Goal: Transaction & Acquisition: Purchase product/service

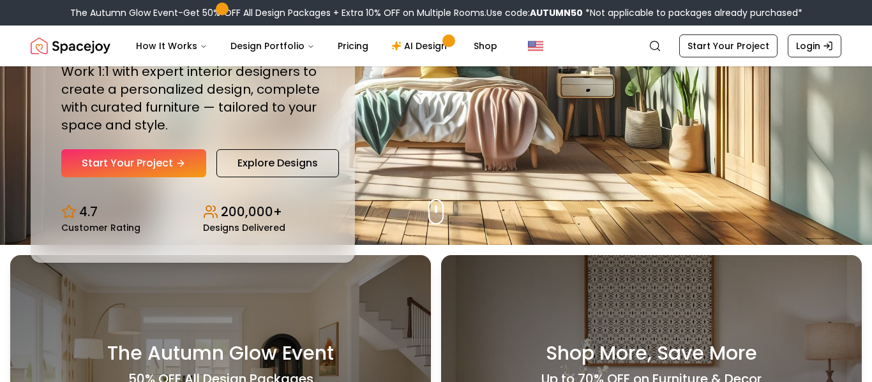
scroll to position [144, 0]
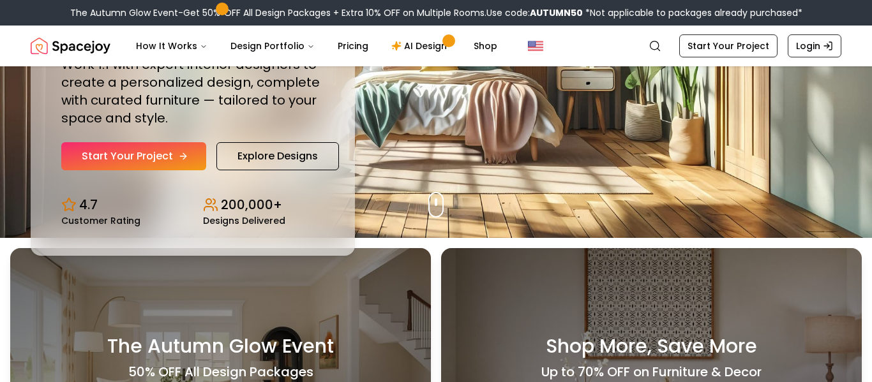
click at [144, 148] on link "Start Your Project" at bounding box center [133, 156] width 145 height 28
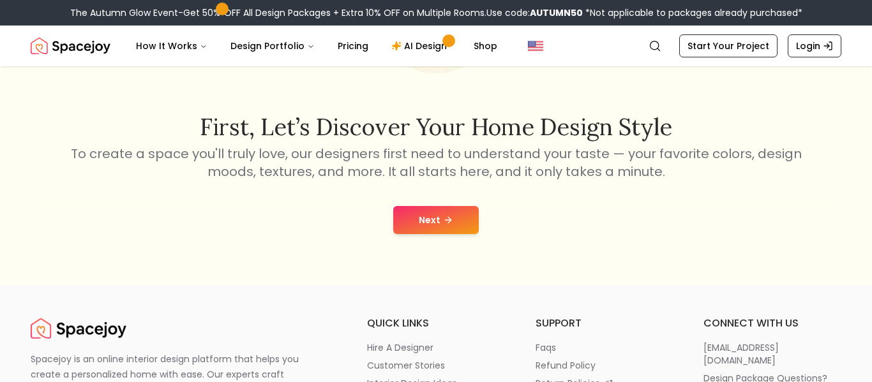
scroll to position [177, 0]
click at [466, 211] on button "Next" at bounding box center [435, 219] width 85 height 28
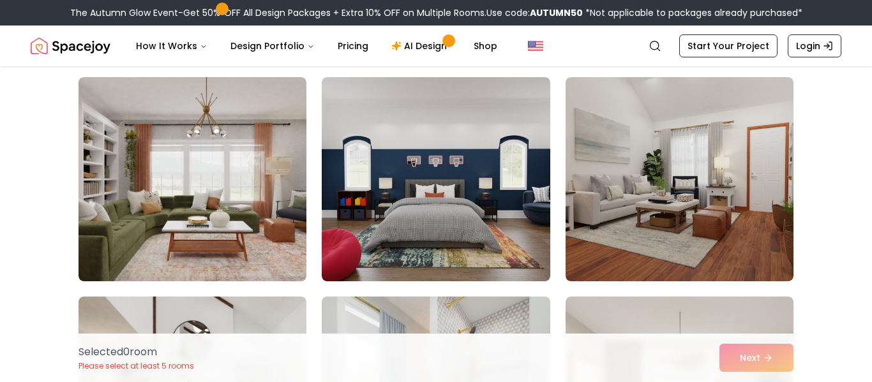
scroll to position [755, 0]
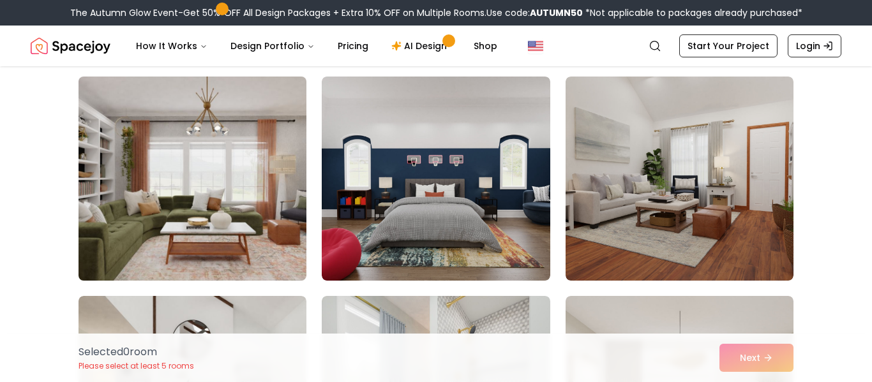
click at [202, 208] on img at bounding box center [192, 178] width 239 height 214
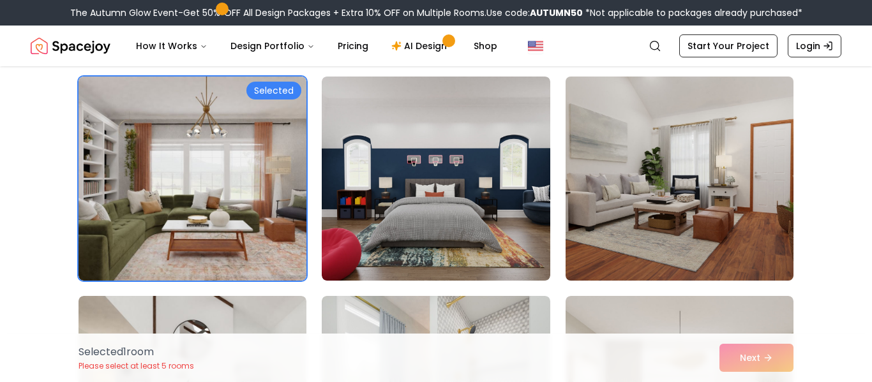
click at [607, 174] on img at bounding box center [679, 178] width 239 height 214
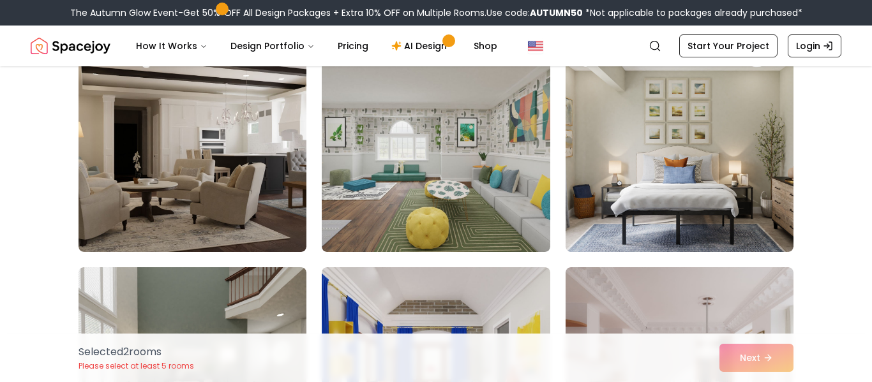
scroll to position [1226, 0]
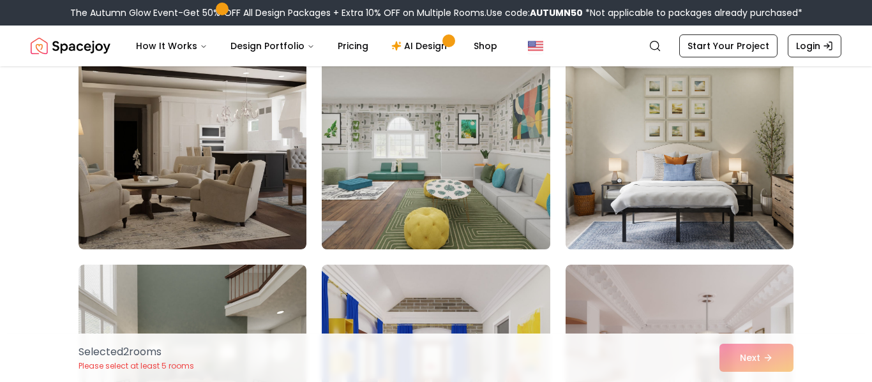
click at [503, 188] on img at bounding box center [435, 147] width 239 height 214
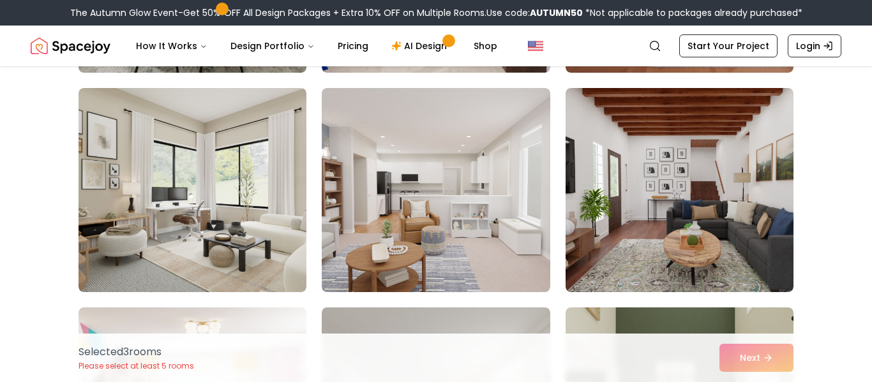
scroll to position [1629, 0]
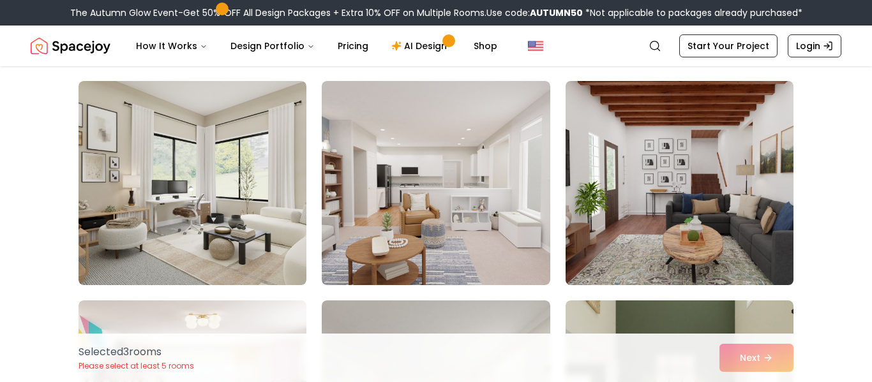
click at [635, 197] on img at bounding box center [679, 183] width 239 height 214
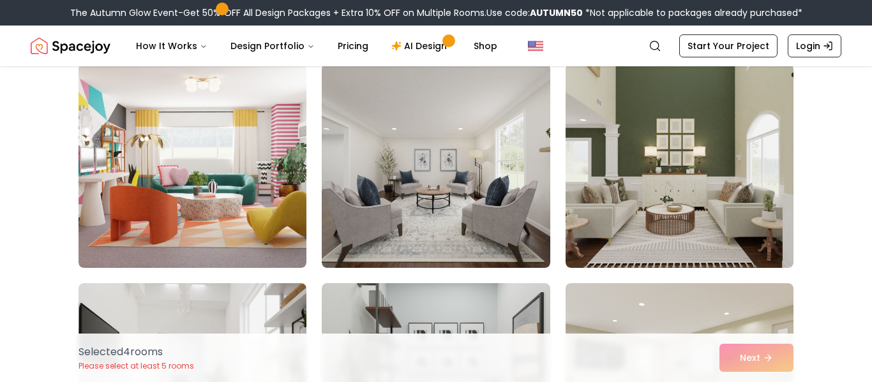
scroll to position [1866, 0]
click at [635, 197] on img at bounding box center [679, 165] width 228 height 204
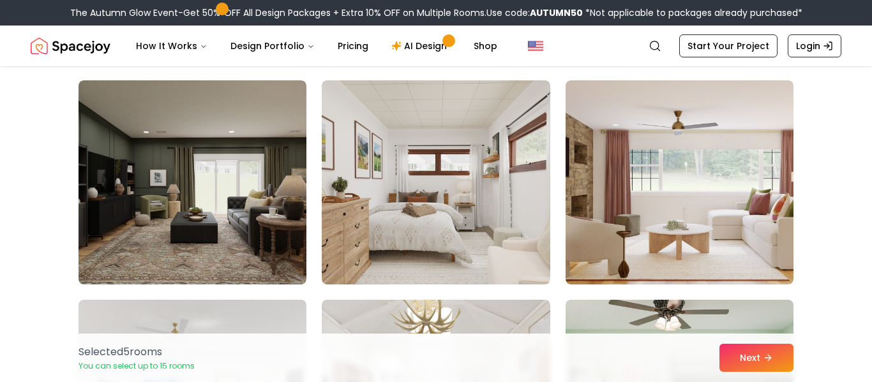
scroll to position [2510, 0]
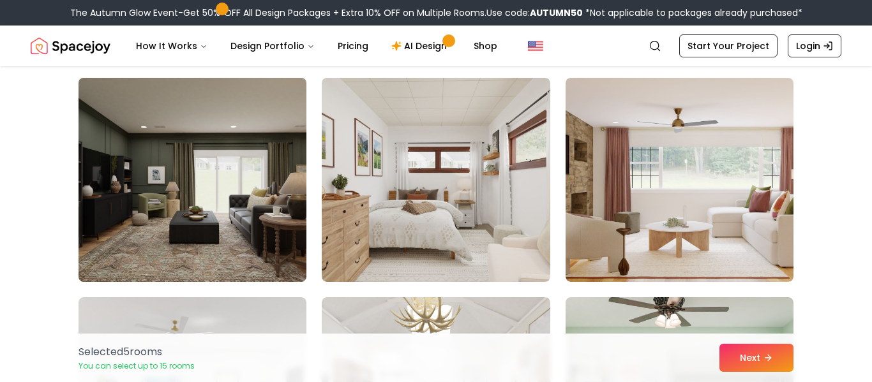
click at [260, 199] on img at bounding box center [192, 180] width 239 height 214
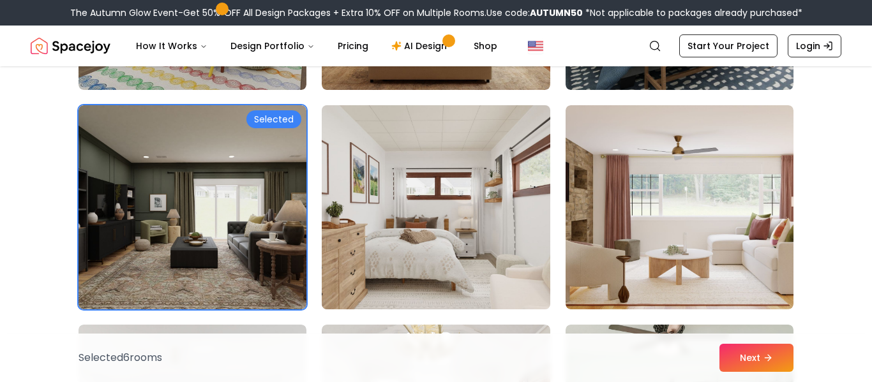
scroll to position [2487, 0]
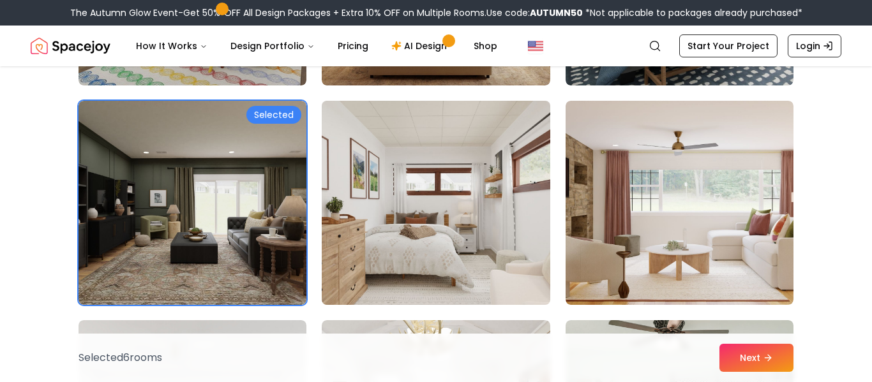
click at [481, 214] on img at bounding box center [435, 203] width 239 height 214
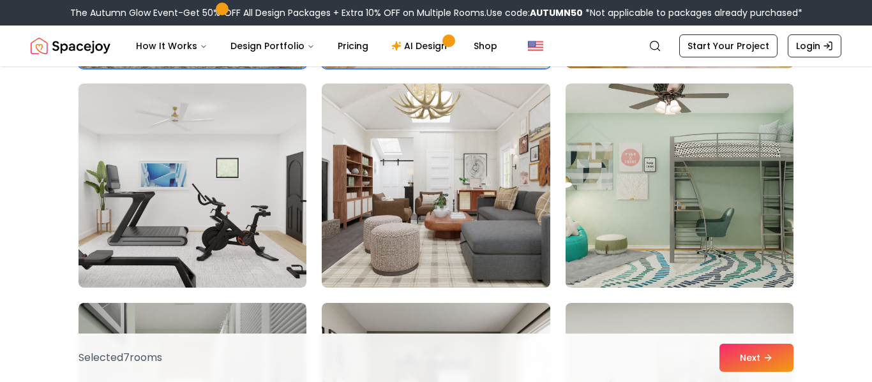
scroll to position [2733, 0]
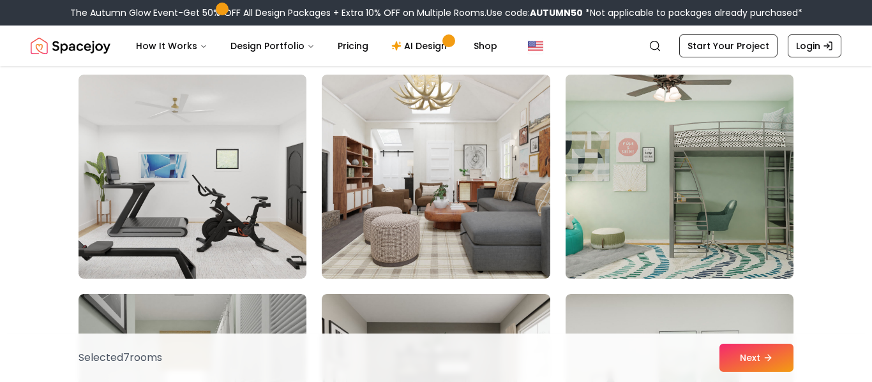
click at [618, 242] on img at bounding box center [679, 177] width 239 height 214
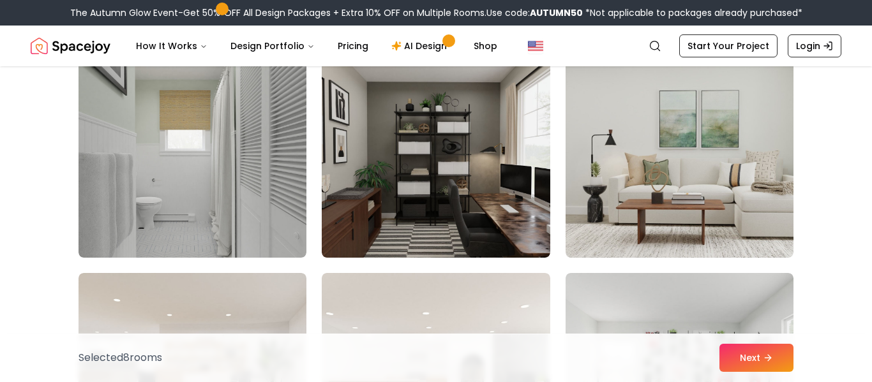
scroll to position [2975, 0]
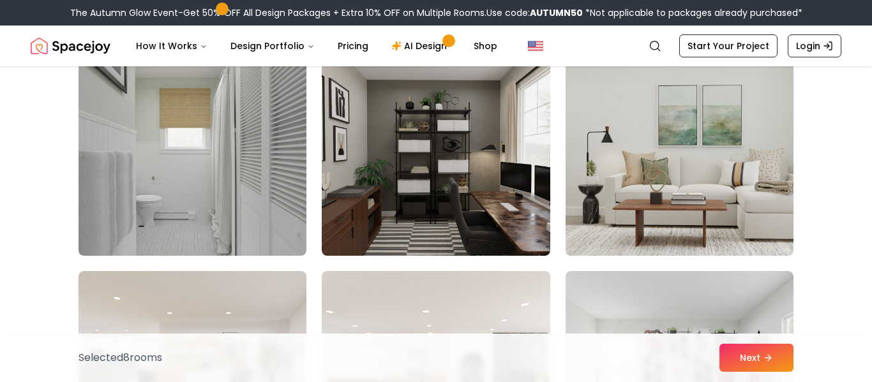
click at [630, 183] on img at bounding box center [679, 154] width 239 height 214
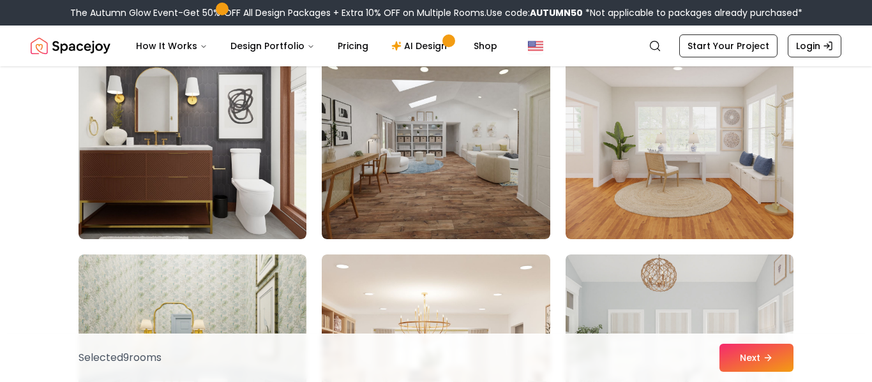
scroll to position [3653, 0]
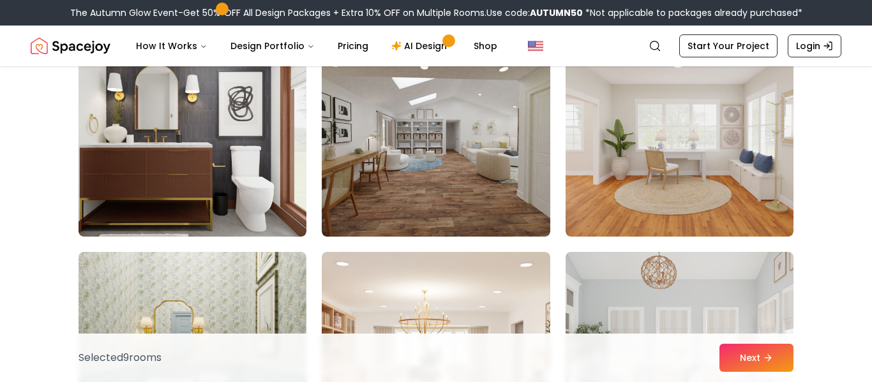
click at [474, 196] on img at bounding box center [436, 135] width 228 height 204
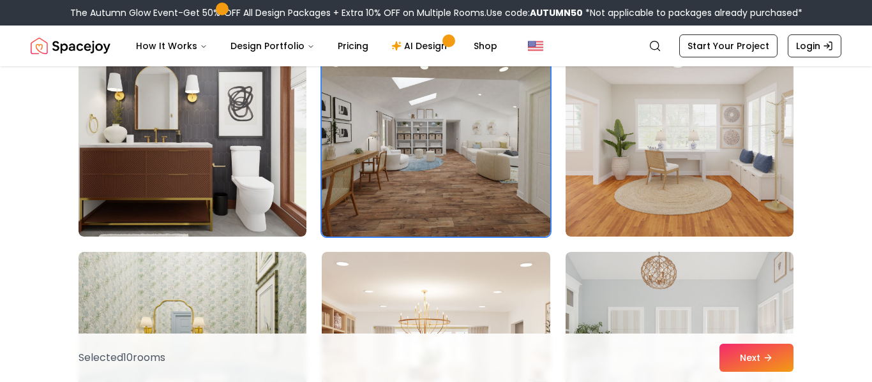
scroll to position [3724, 0]
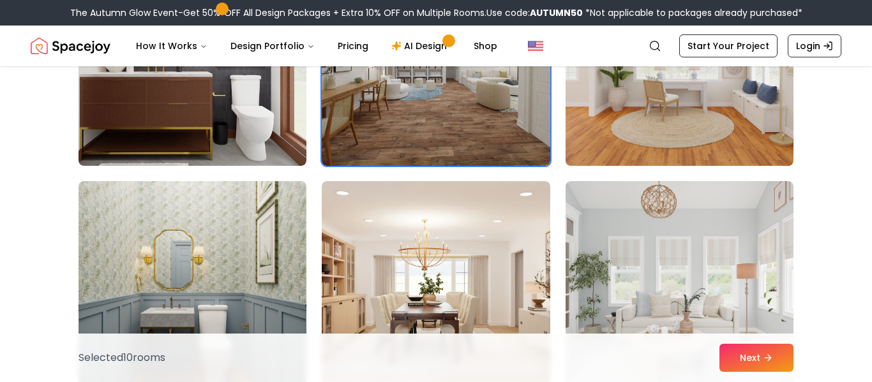
click at [580, 132] on img at bounding box center [679, 64] width 239 height 214
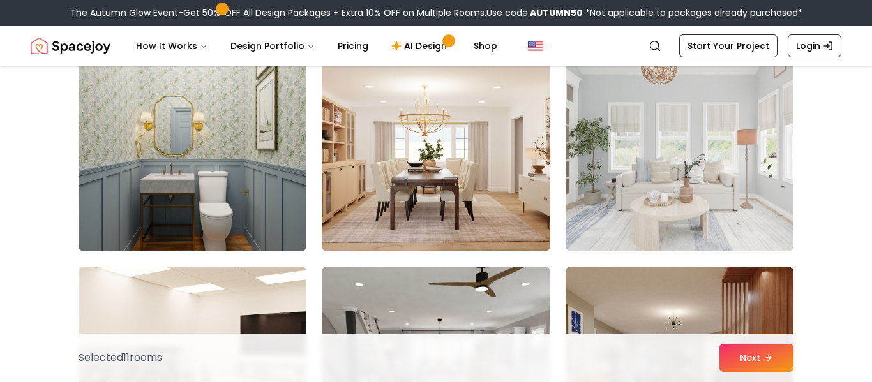
scroll to position [3861, 0]
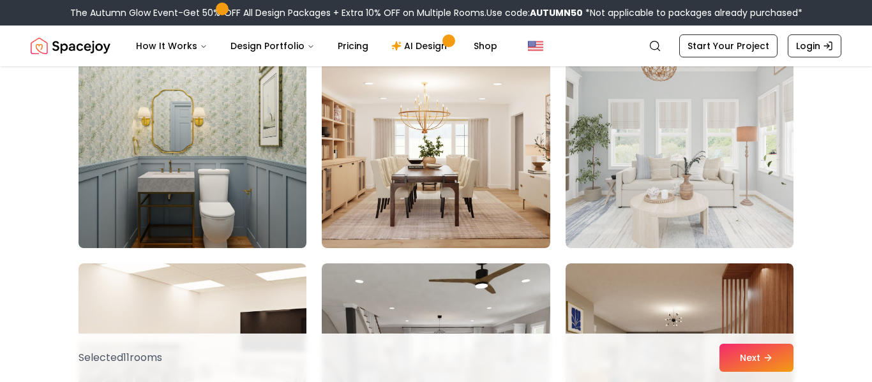
click at [230, 160] on img at bounding box center [192, 146] width 239 height 214
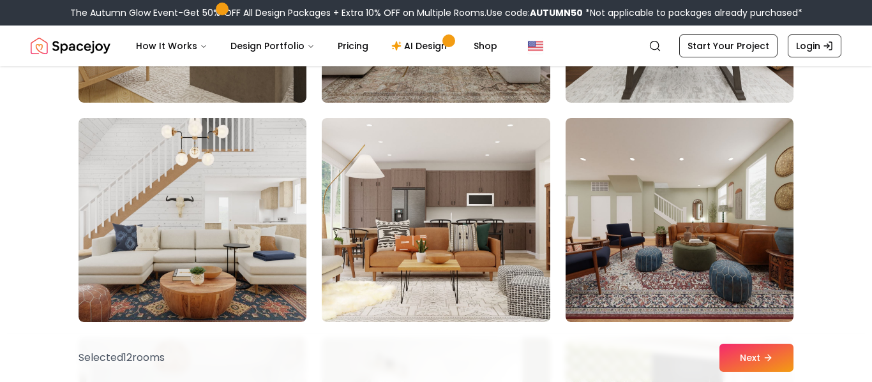
scroll to position [4671, 0]
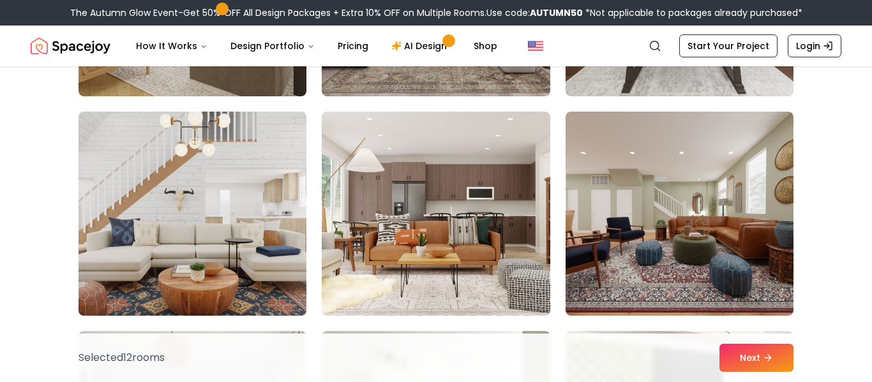
click at [274, 233] on img at bounding box center [192, 214] width 239 height 214
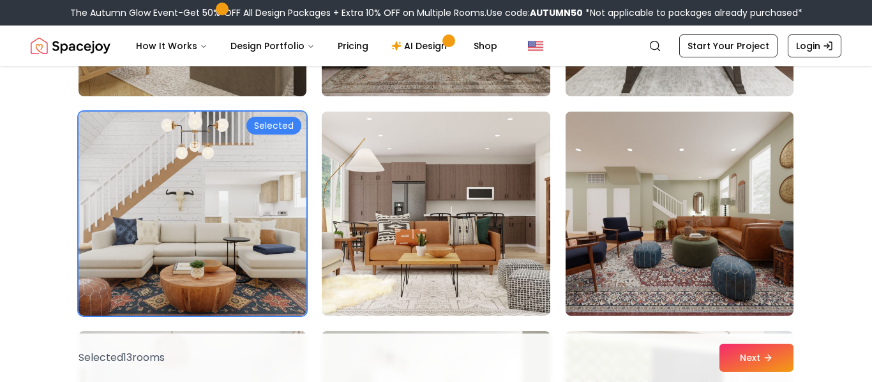
click at [713, 240] on img at bounding box center [679, 214] width 239 height 214
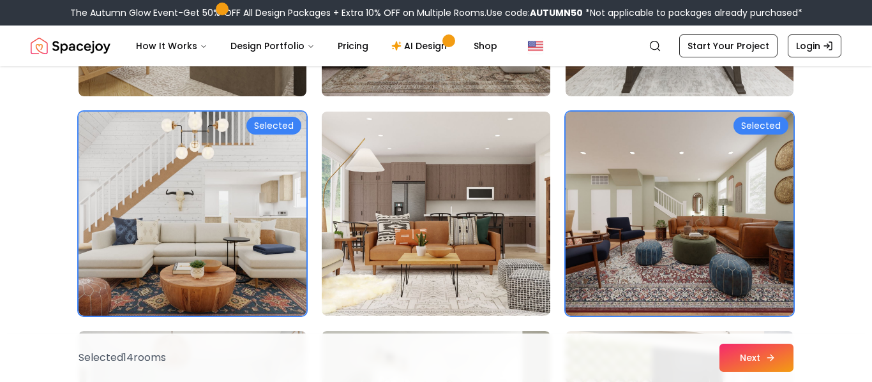
click at [778, 368] on button "Next" at bounding box center [756, 358] width 74 height 28
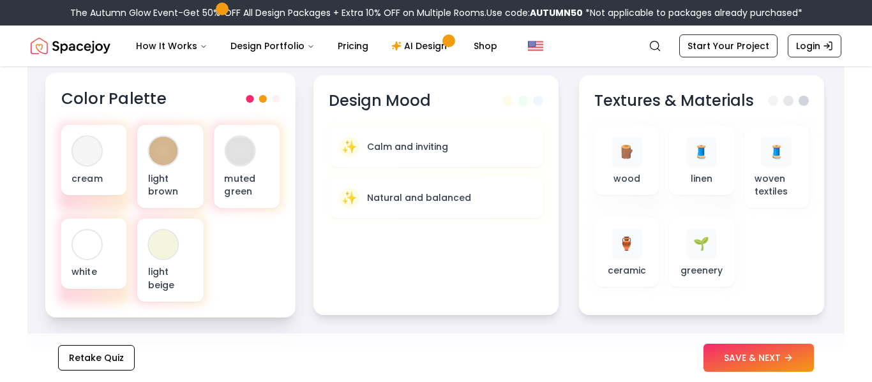
scroll to position [454, 0]
click at [767, 353] on button "SAVE & NEXT" at bounding box center [758, 358] width 110 height 28
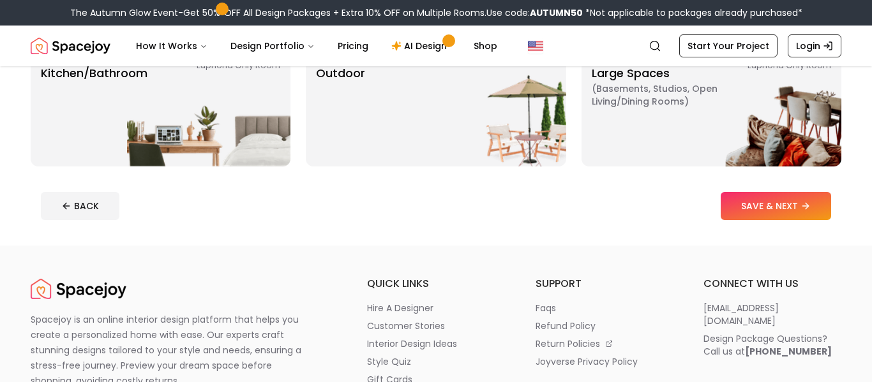
scroll to position [379, 0]
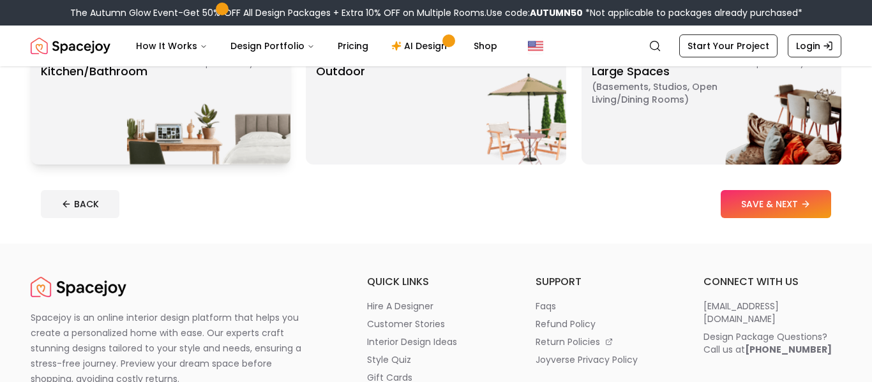
click at [177, 112] on img at bounding box center [208, 108] width 163 height 112
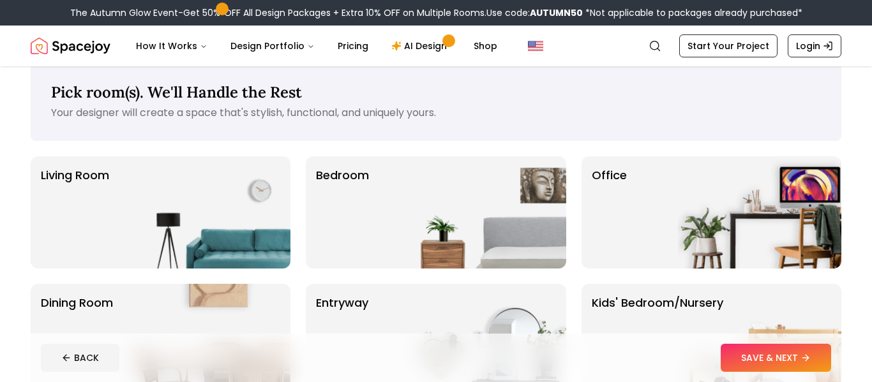
scroll to position [18, 0]
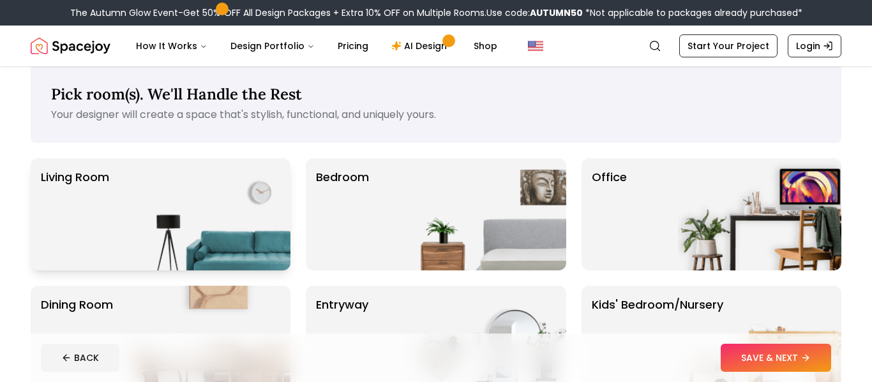
click at [237, 215] on img at bounding box center [208, 214] width 163 height 112
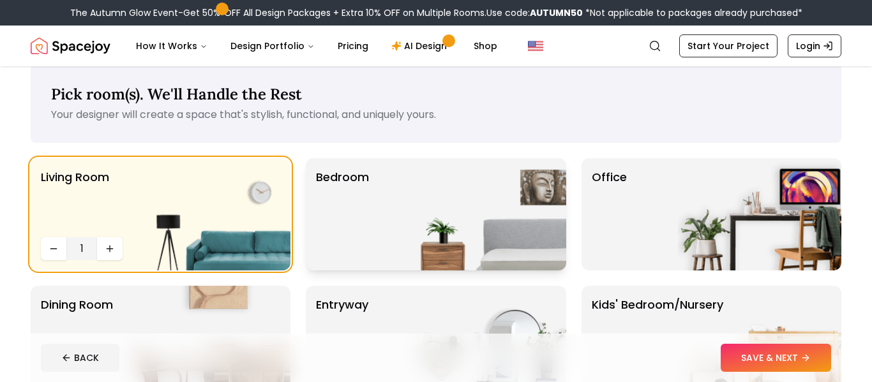
click at [431, 237] on img at bounding box center [484, 214] width 163 height 112
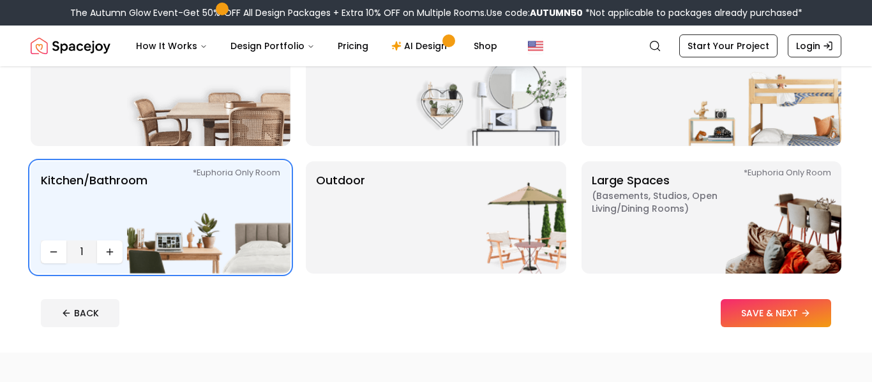
scroll to position [272, 0]
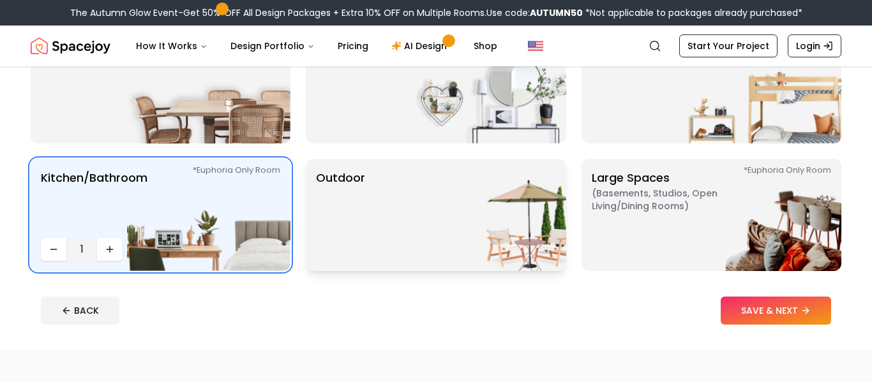
click at [389, 225] on div "Outdoor" at bounding box center [436, 215] width 260 height 112
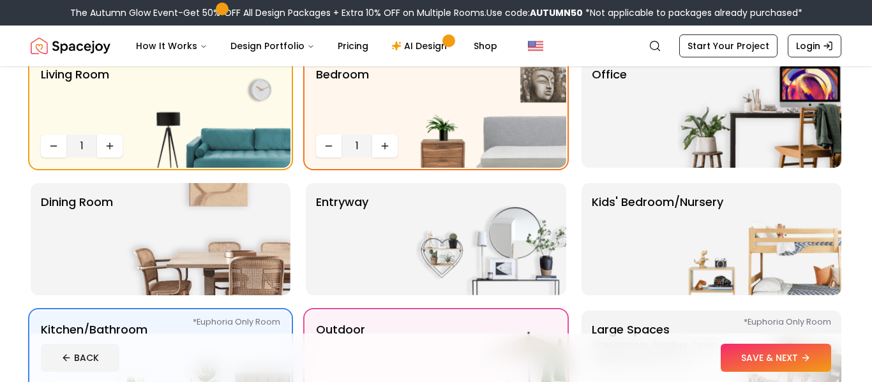
scroll to position [98, 0]
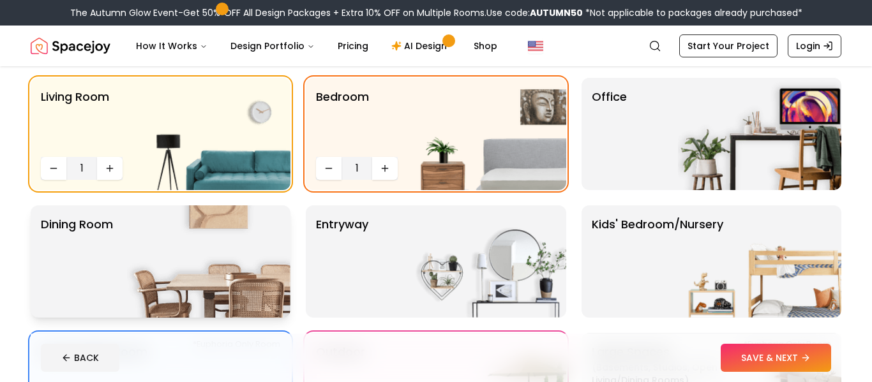
click at [230, 246] on img at bounding box center [208, 261] width 163 height 112
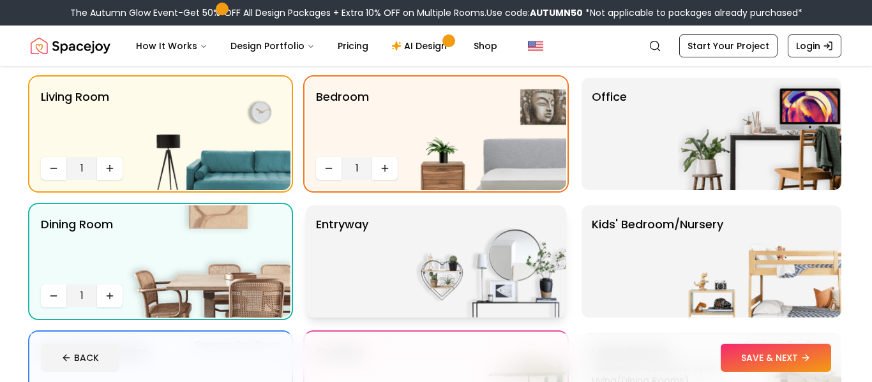
click at [447, 248] on img at bounding box center [484, 261] width 163 height 112
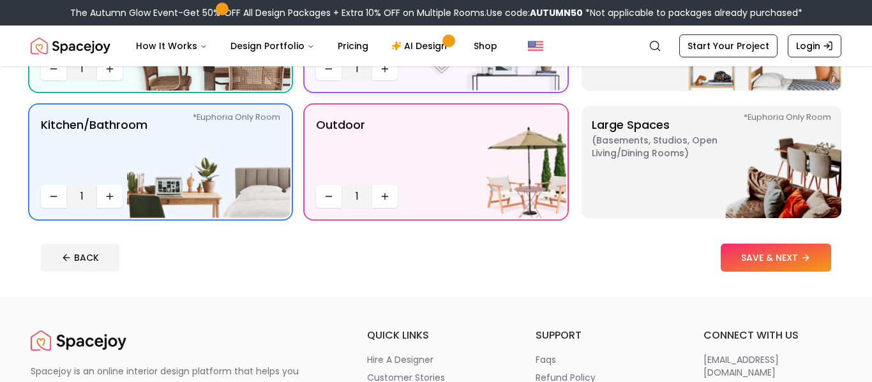
scroll to position [328, 0]
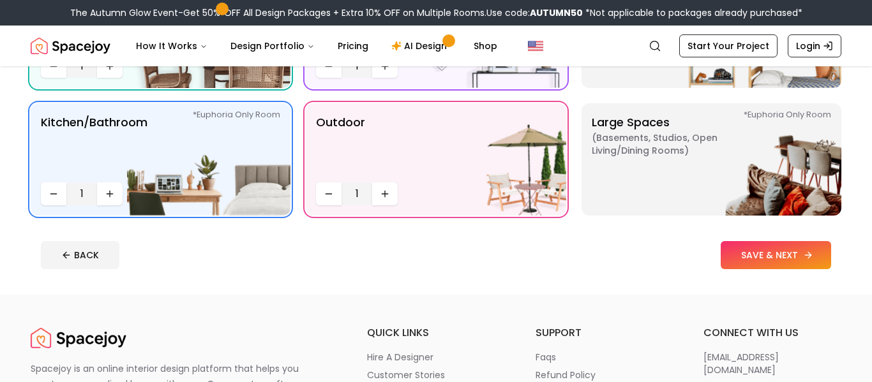
click at [734, 252] on button "SAVE & NEXT" at bounding box center [775, 255] width 110 height 28
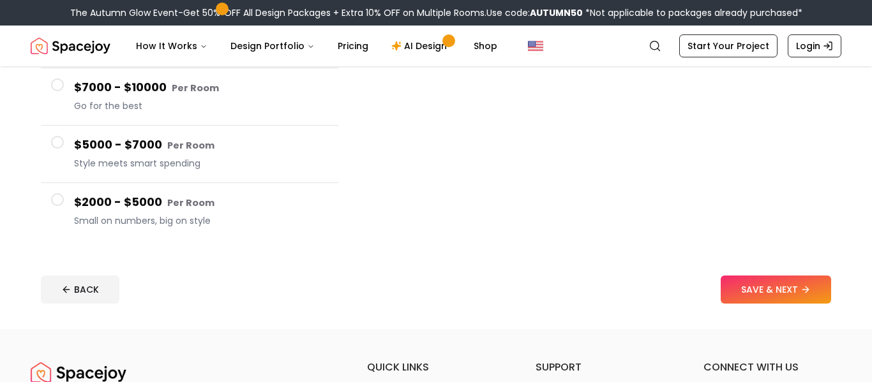
scroll to position [251, 0]
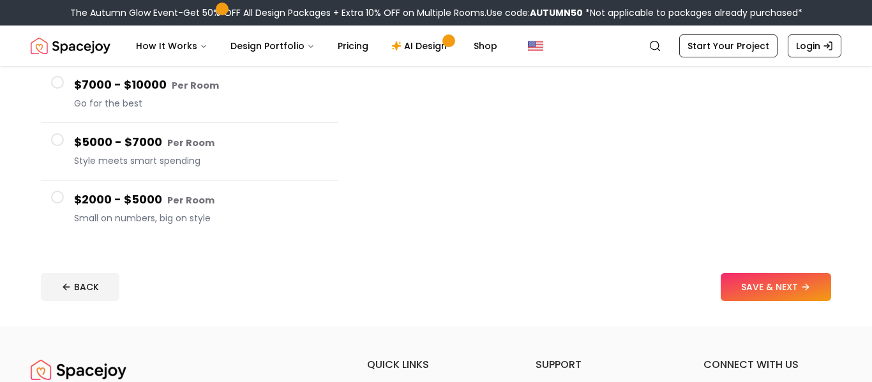
click at [57, 197] on span at bounding box center [57, 197] width 13 height 13
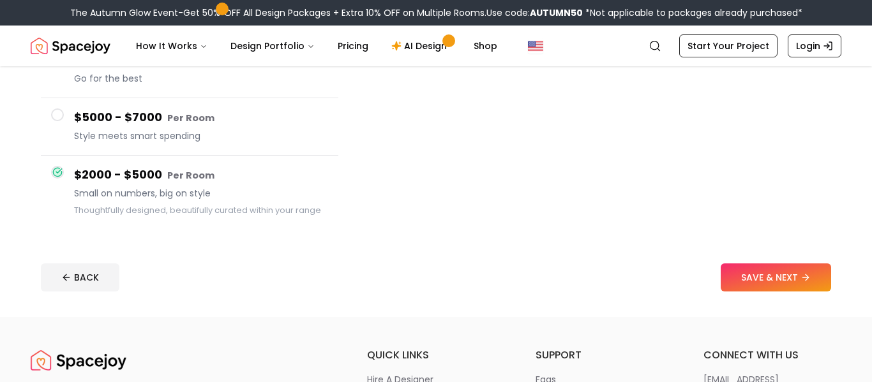
scroll to position [271, 0]
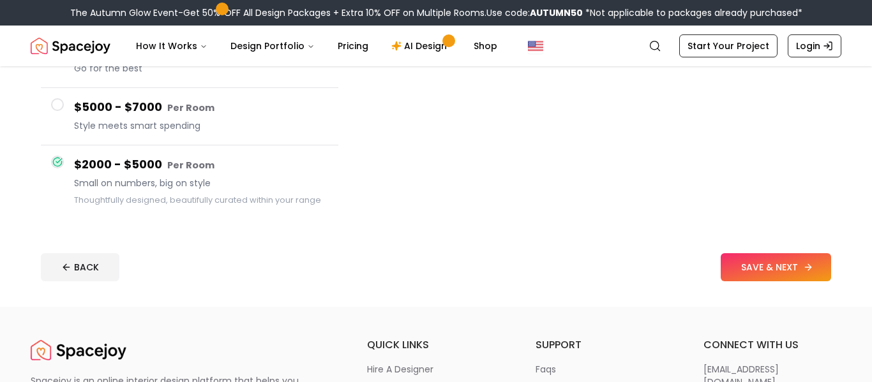
click at [739, 266] on button "SAVE & NEXT" at bounding box center [775, 267] width 110 height 28
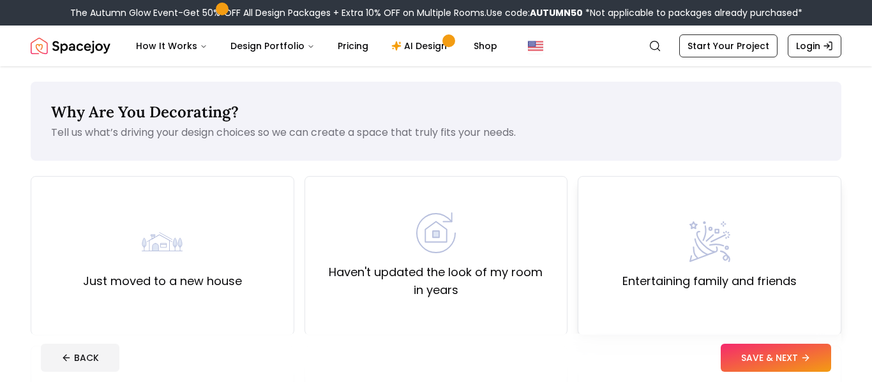
click at [685, 260] on div "Entertaining family and friends" at bounding box center [709, 255] width 174 height 69
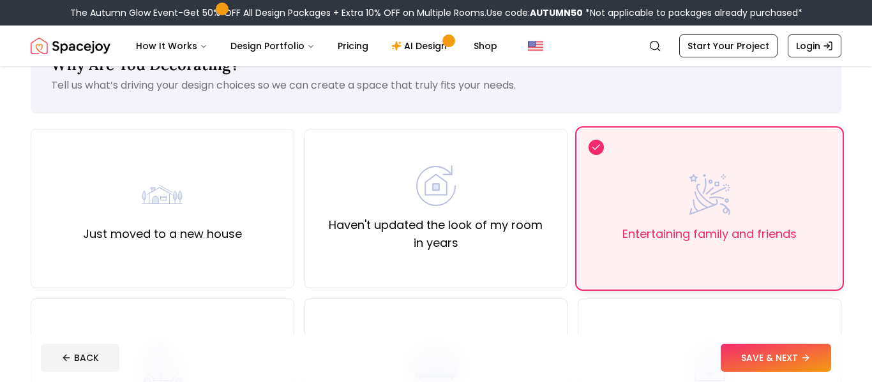
scroll to position [50, 0]
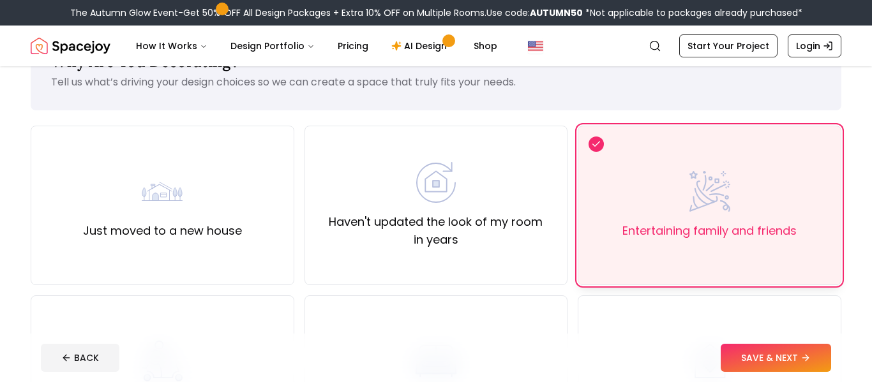
click at [611, 206] on div "Entertaining family and friends" at bounding box center [709, 206] width 264 height 160
click at [778, 352] on button "SAVE & NEXT" at bounding box center [775, 358] width 110 height 28
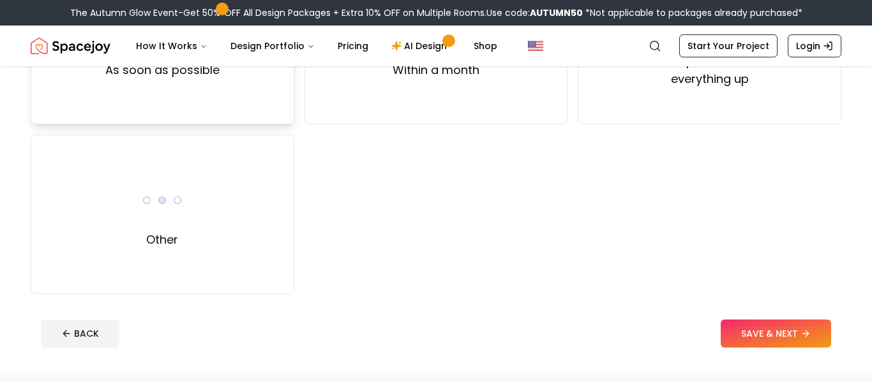
scroll to position [213, 0]
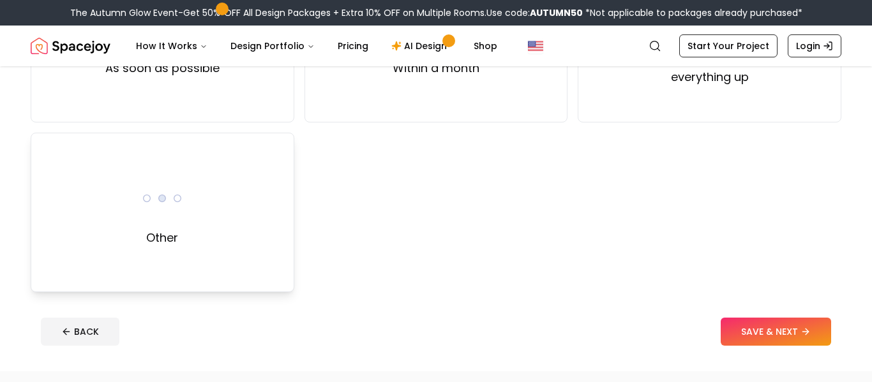
click at [200, 216] on div "Other" at bounding box center [163, 213] width 264 height 160
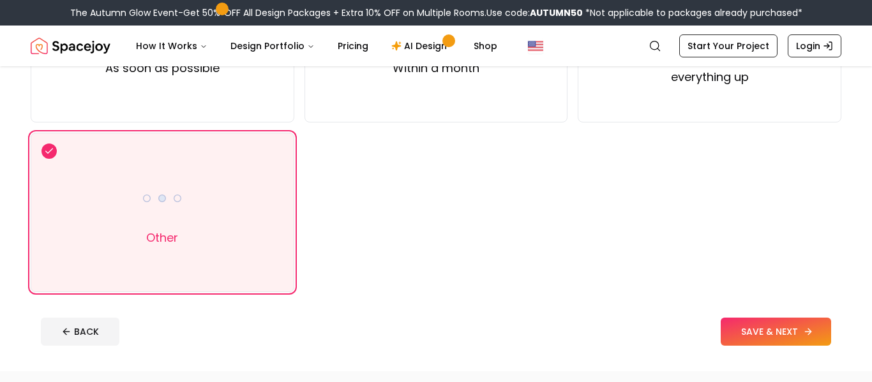
click at [758, 340] on button "SAVE & NEXT" at bounding box center [775, 332] width 110 height 28
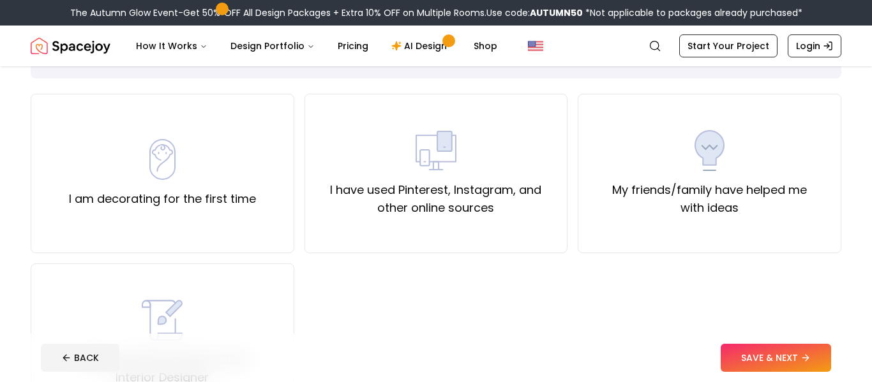
scroll to position [83, 0]
click at [171, 152] on img at bounding box center [162, 158] width 41 height 41
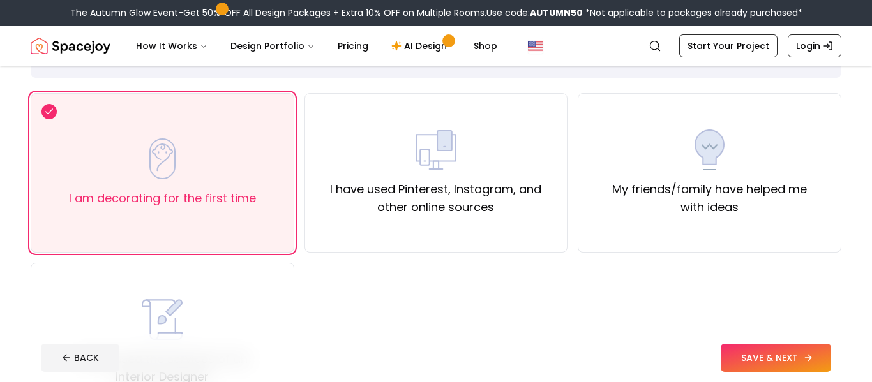
click at [783, 355] on button "SAVE & NEXT" at bounding box center [775, 358] width 110 height 28
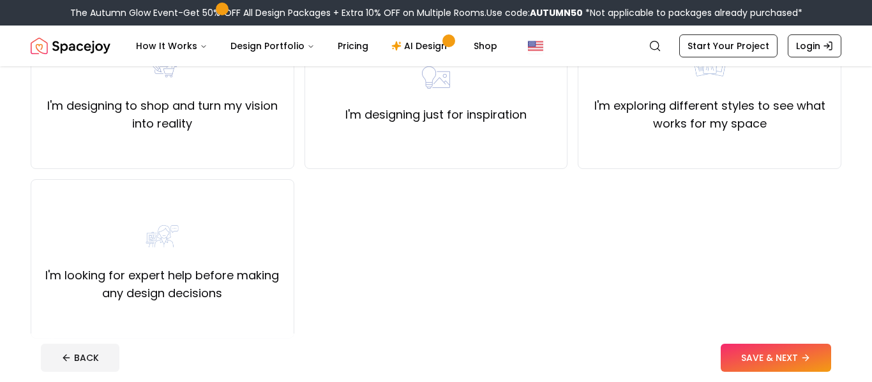
scroll to position [168, 0]
click at [256, 154] on div "I'm designing to shop and turn my vision into reality" at bounding box center [163, 88] width 264 height 160
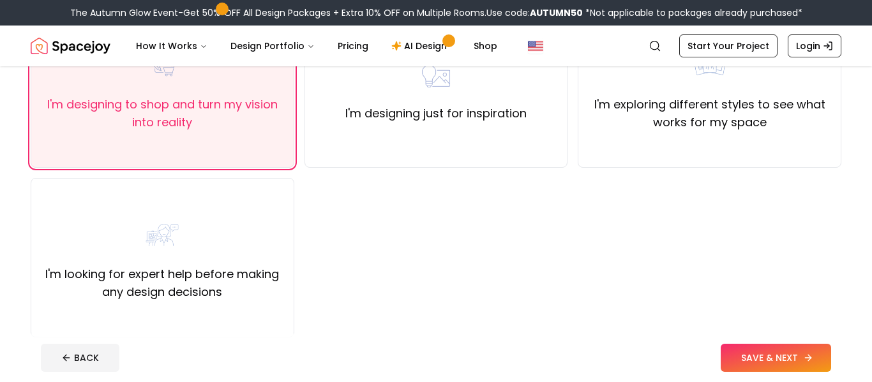
click at [751, 362] on button "SAVE & NEXT" at bounding box center [775, 358] width 110 height 28
